Goal: Task Accomplishment & Management: Manage account settings

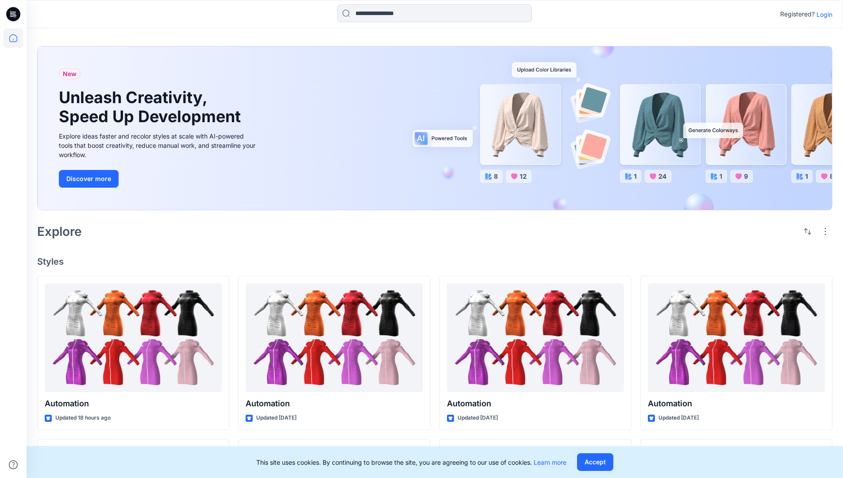
click at [822, 14] on p "Login" at bounding box center [824, 14] width 16 height 9
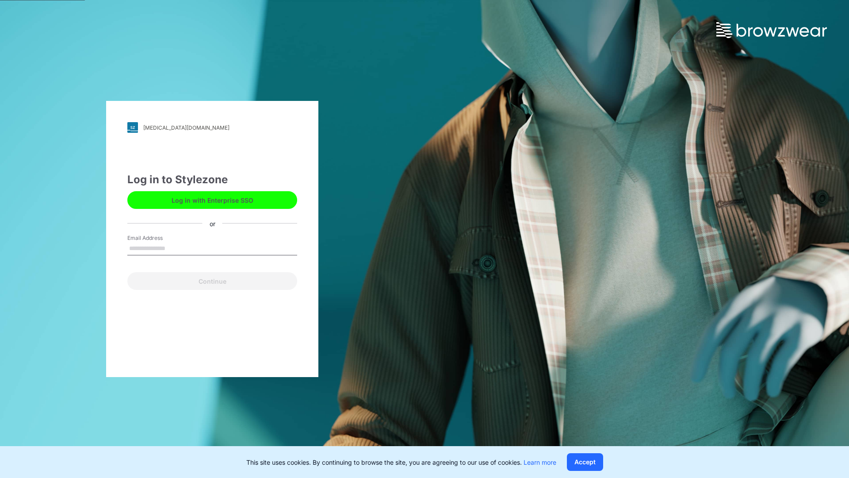
click at [175, 248] on input "Email Address" at bounding box center [212, 248] width 170 height 13
type input "**********"
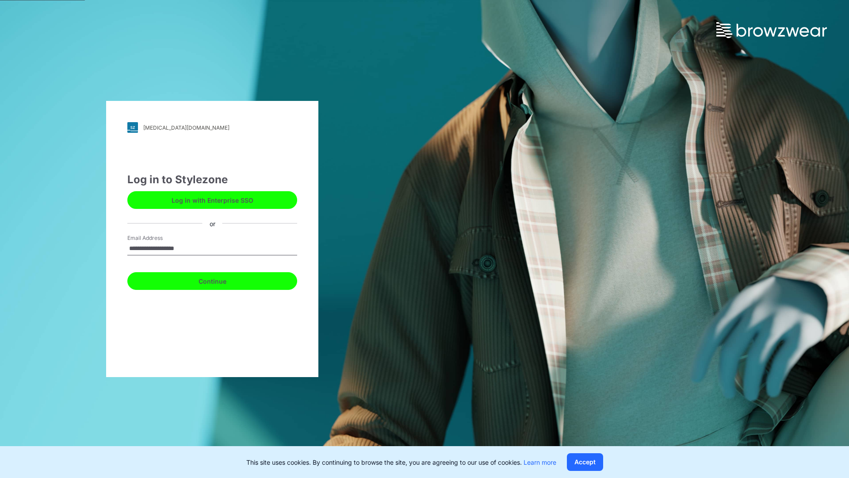
click at [222, 280] on button "Continue" at bounding box center [212, 281] width 170 height 18
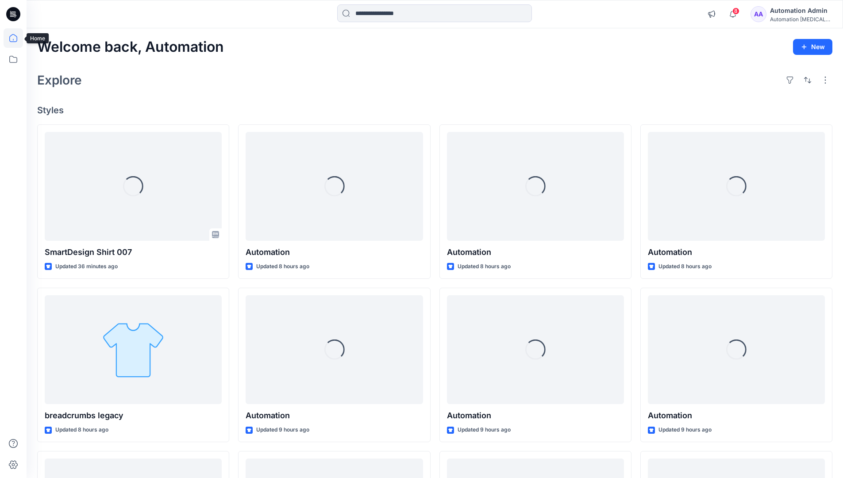
click at [17, 38] on icon at bounding box center [13, 38] width 8 height 8
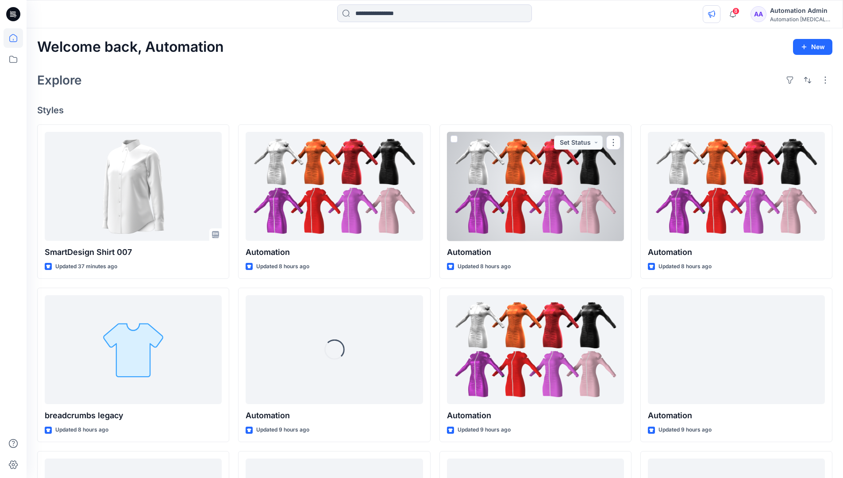
click at [714, 16] on icon "button" at bounding box center [711, 14] width 7 height 7
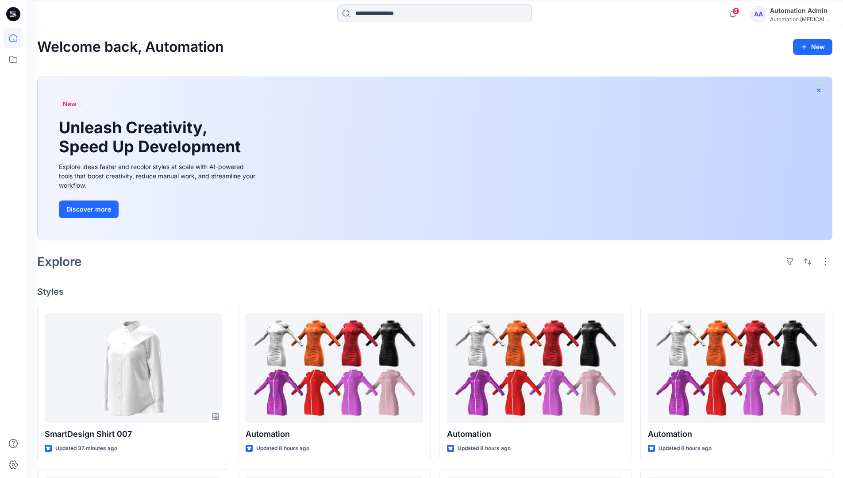
click at [818, 89] on icon "button" at bounding box center [818, 90] width 7 height 7
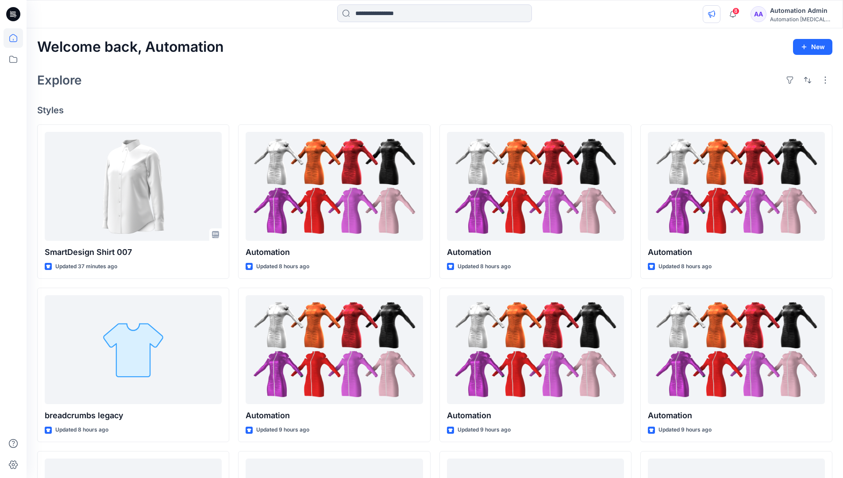
click at [715, 12] on icon "button" at bounding box center [711, 14] width 7 height 7
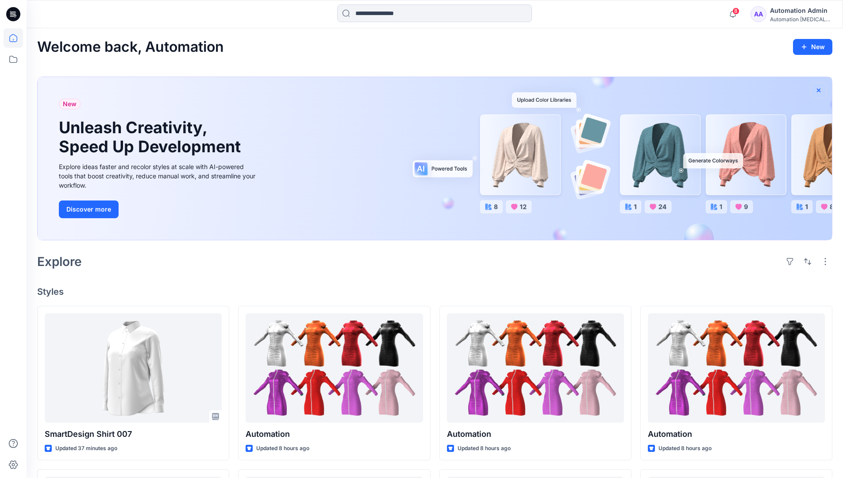
click at [819, 90] on icon "button" at bounding box center [819, 90] width 4 height 4
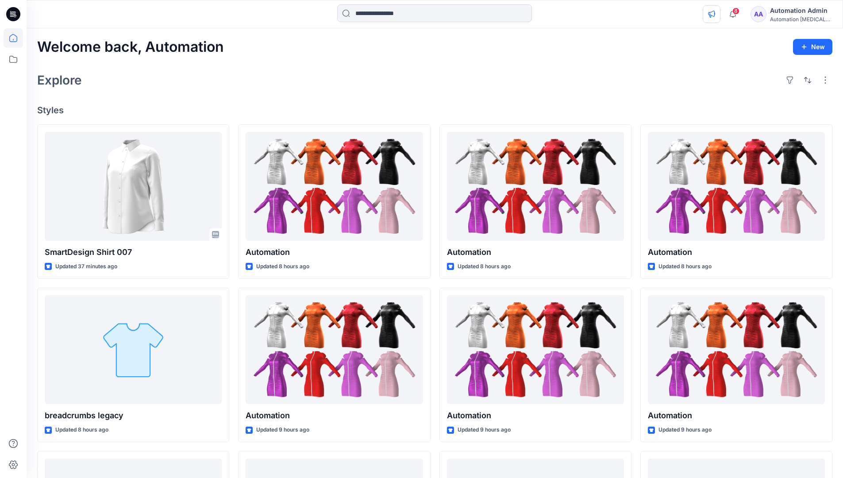
click at [715, 15] on icon "button" at bounding box center [711, 14] width 7 height 7
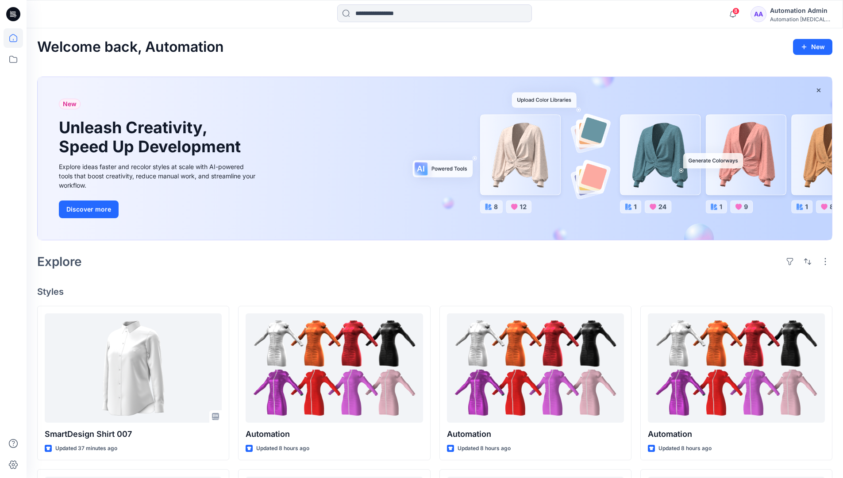
click at [785, 20] on div "Automation testim..." at bounding box center [801, 19] width 62 height 7
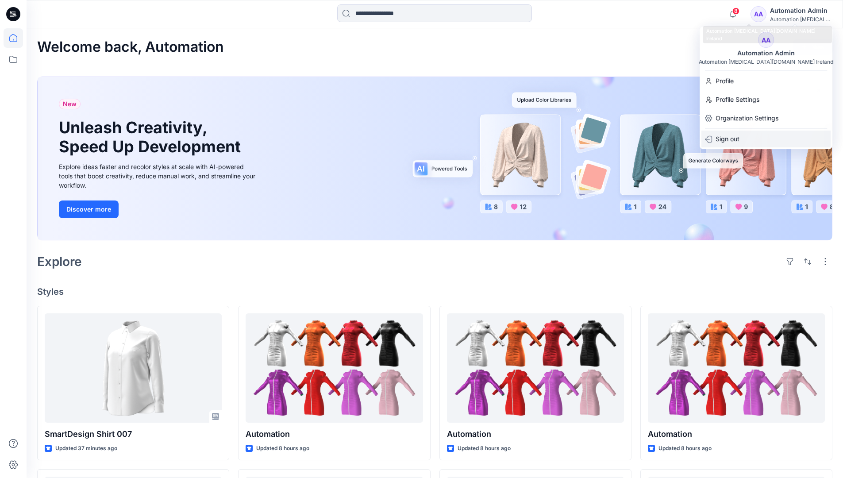
click at [744, 136] on div "Sign out" at bounding box center [765, 139] width 129 height 17
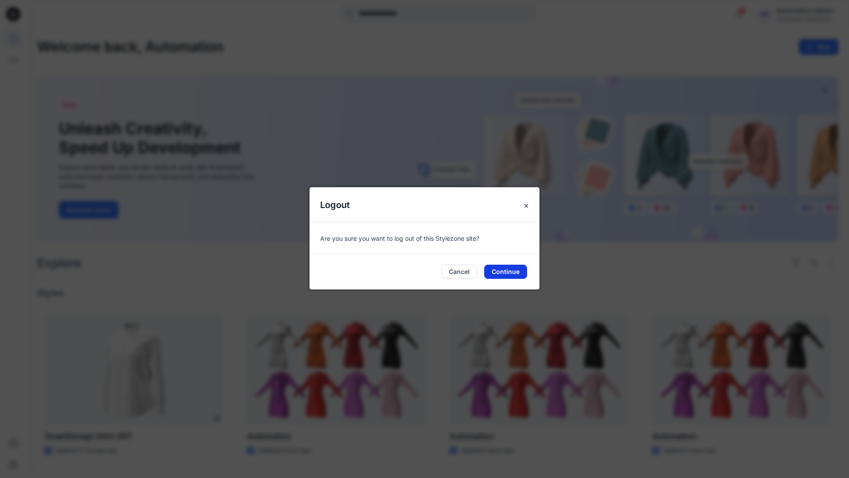
click at [521, 272] on button "Continue" at bounding box center [505, 272] width 43 height 14
